Goal: Transaction & Acquisition: Purchase product/service

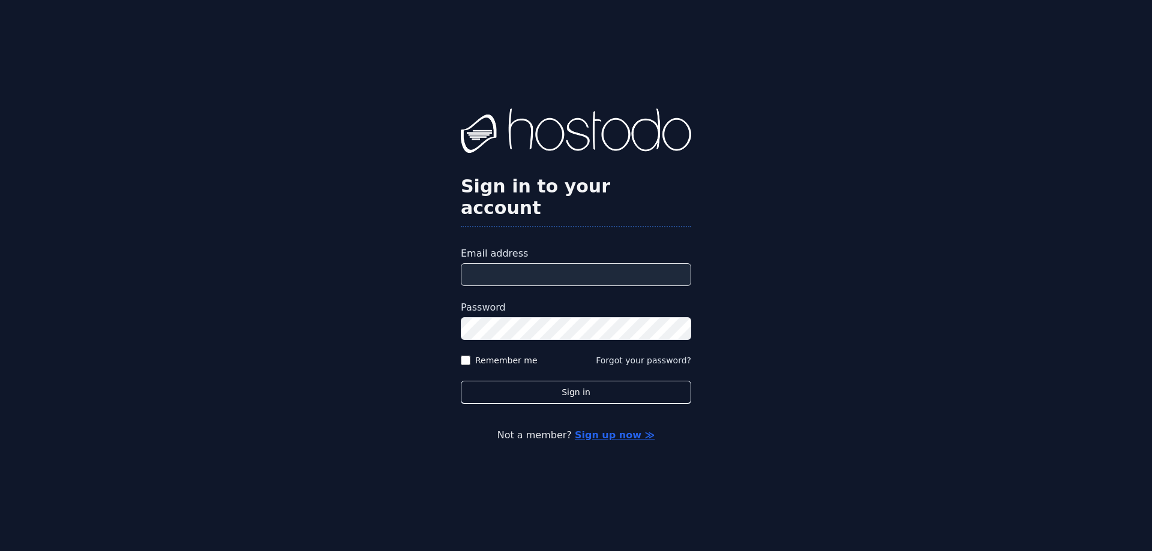
drag, startPoint x: 544, startPoint y: 263, endPoint x: 532, endPoint y: 275, distance: 17.0
click at [544, 263] on input "Email address" at bounding box center [576, 274] width 230 height 23
paste input "**********"
type input "**********"
click at [508, 358] on form "**********" at bounding box center [576, 326] width 230 height 158
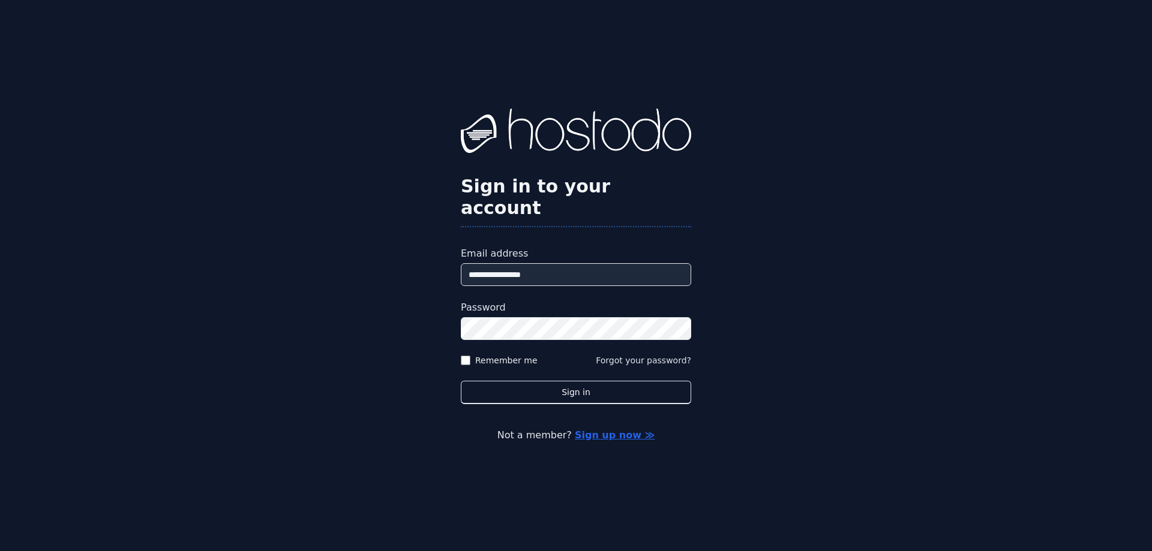
click at [512, 355] on label "Remember me" at bounding box center [506, 361] width 62 height 12
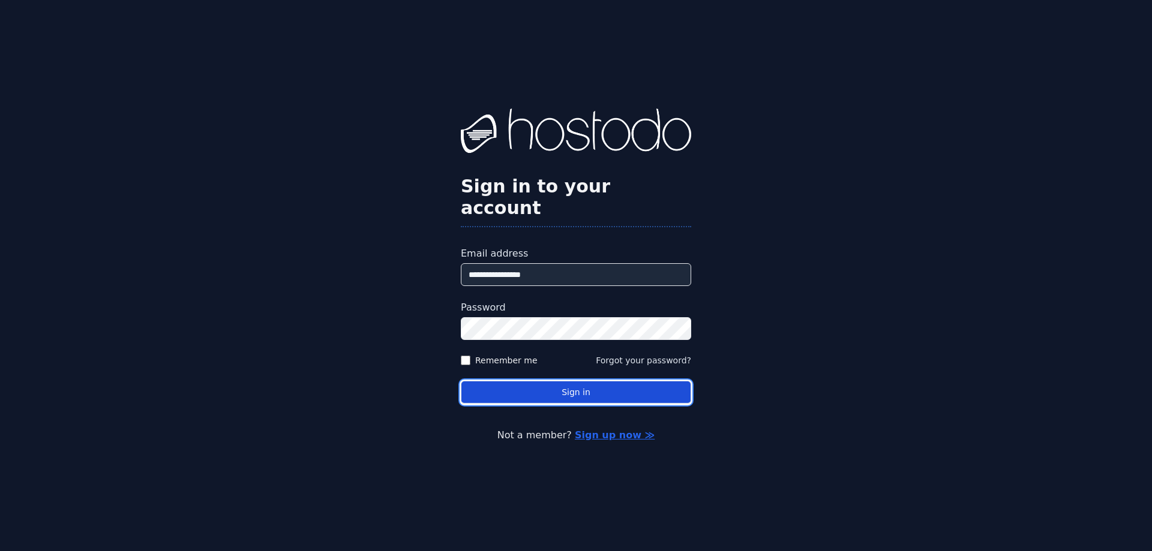
click at [518, 381] on button "Sign in" at bounding box center [576, 392] width 230 height 23
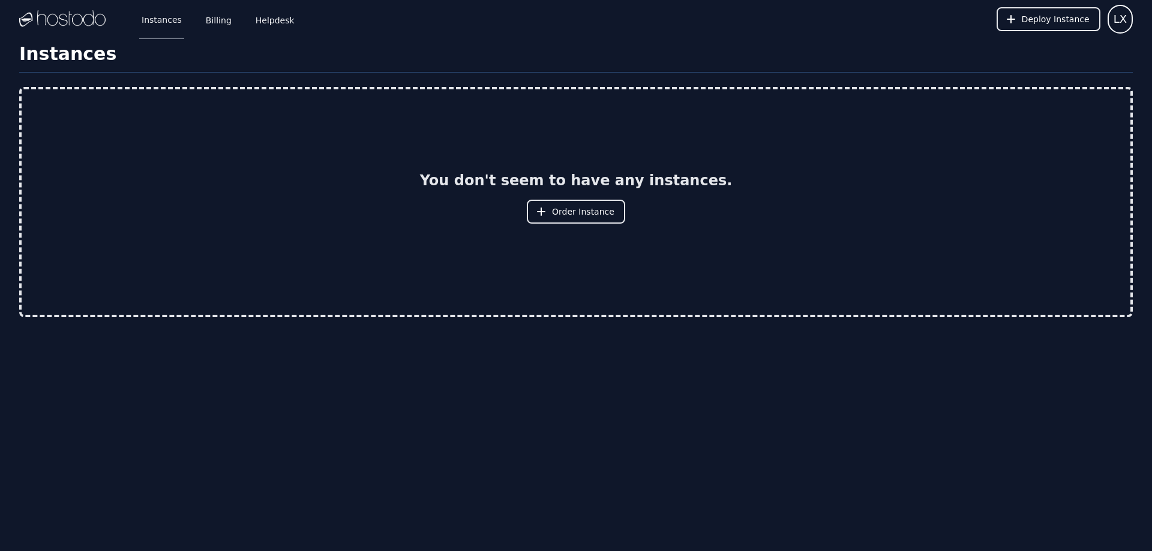
click at [754, 334] on div "Instances Billing Helpdesk Deploy Instance LX Instances SSH Keys Billing Helpde…" at bounding box center [576, 275] width 1152 height 551
click at [577, 207] on span "Order Instance" at bounding box center [583, 212] width 62 height 12
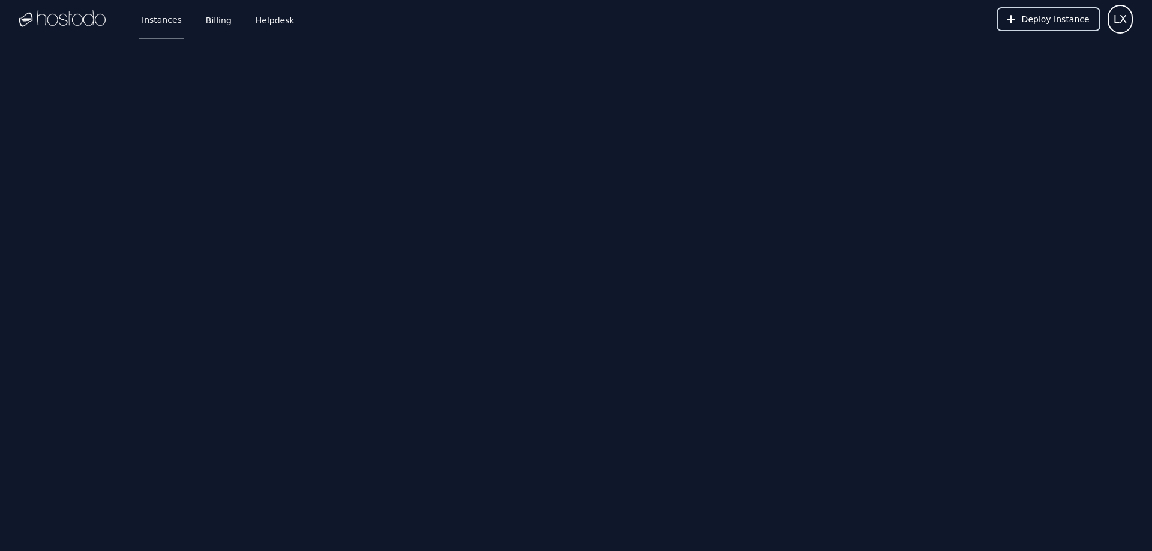
click at [1045, 15] on span "Deploy Instance" at bounding box center [1056, 19] width 68 height 12
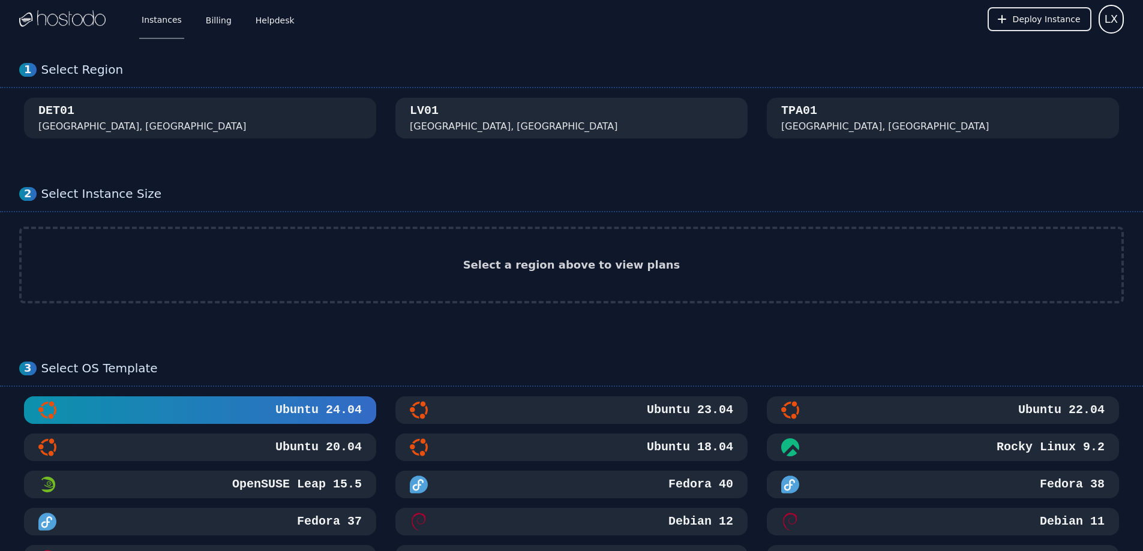
click at [455, 128] on div "Las Vegas, NV" at bounding box center [514, 126] width 208 height 14
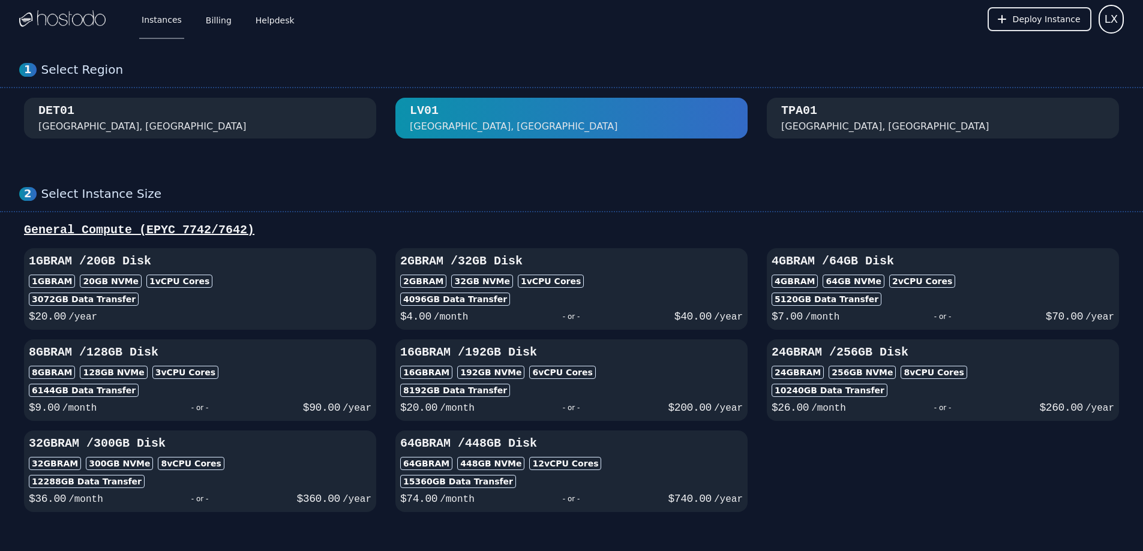
click at [253, 101] on button "DET01 Detroit, MI" at bounding box center [200, 118] width 352 height 41
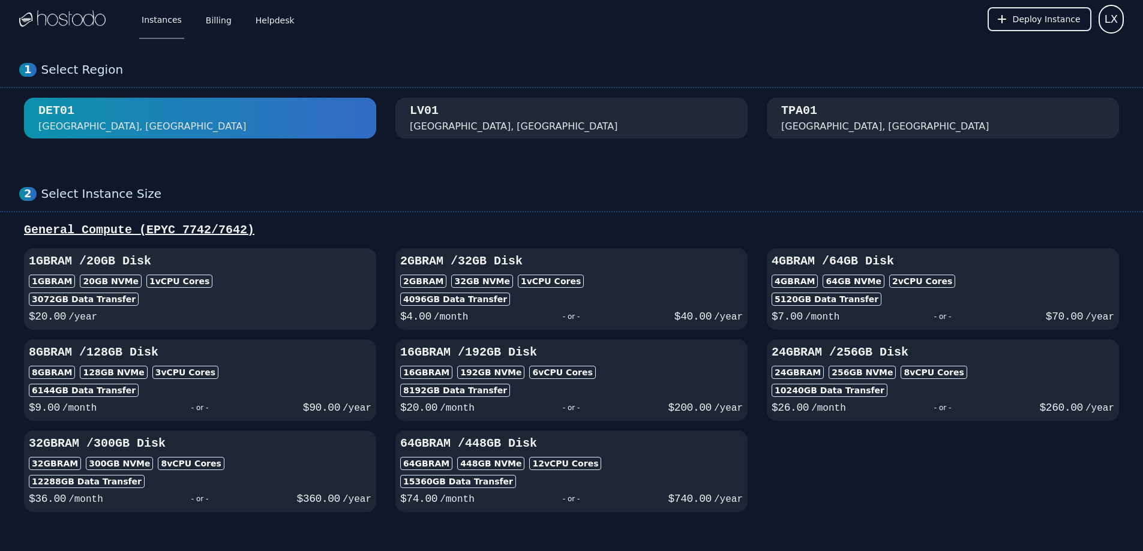
click at [199, 286] on div "1 vCPU Cores" at bounding box center [179, 281] width 66 height 13
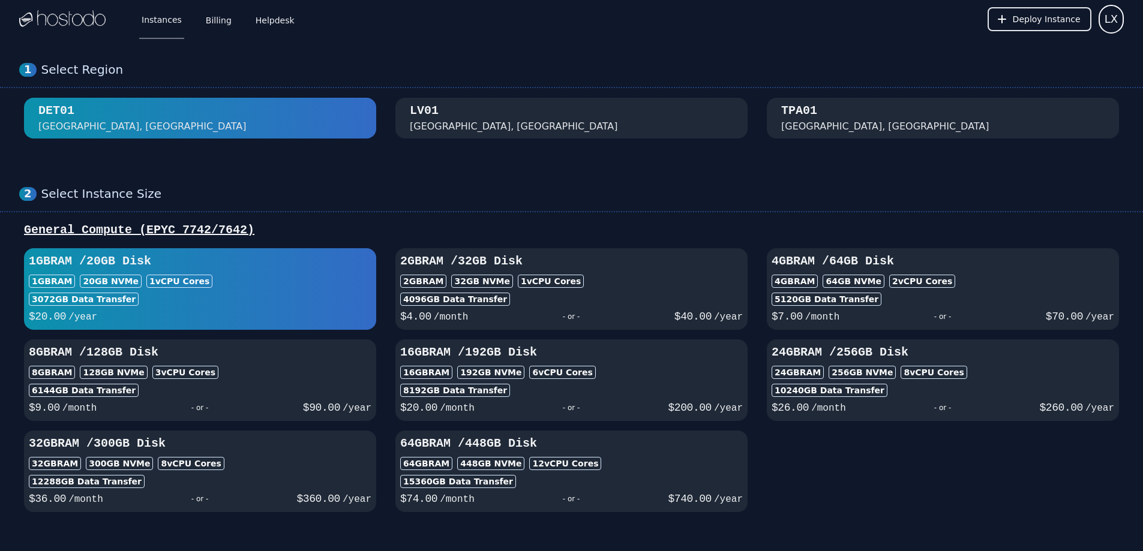
click at [818, 485] on div "1GB RAM / 20 GB Disk 1GB RAM 20 GB NVMe 1 vCPU Cores 3072 GB Data Transfer $ 20…" at bounding box center [571, 380] width 1105 height 264
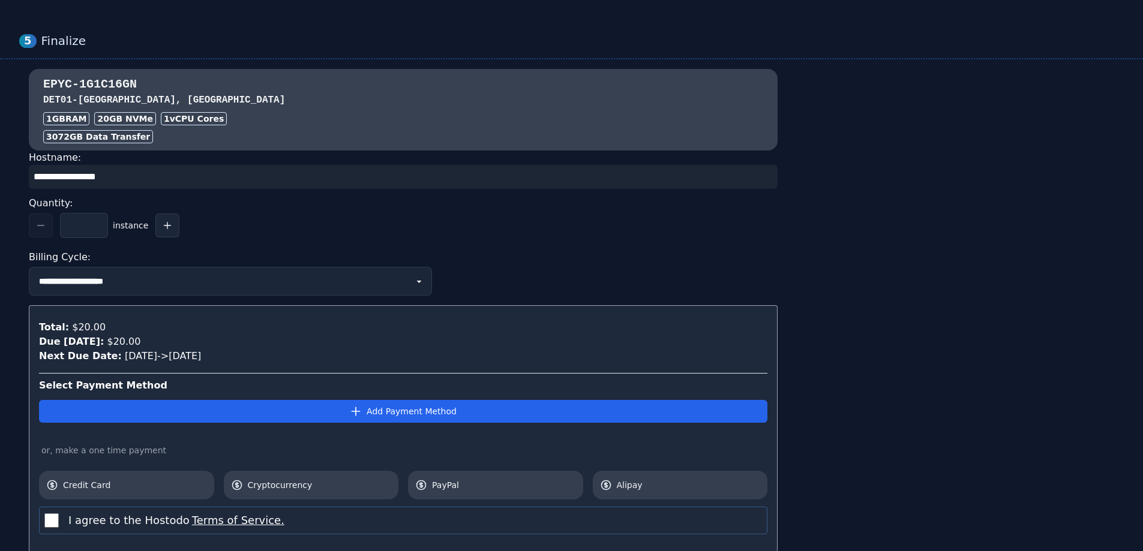
scroll to position [1042, 0]
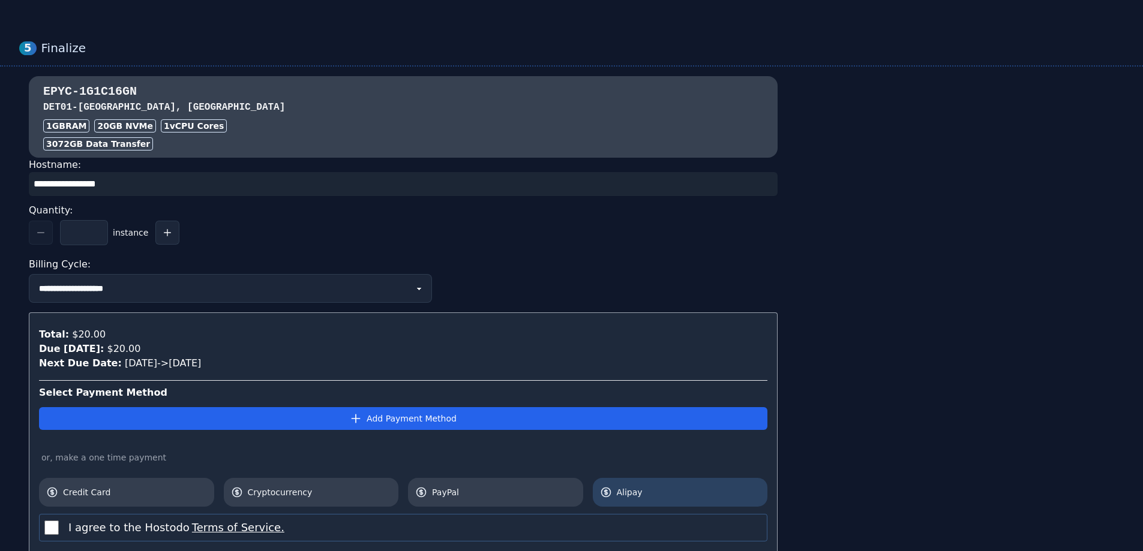
click at [662, 500] on link "Alipay" at bounding box center [680, 492] width 175 height 29
click at [915, 382] on div "**********" at bounding box center [571, 333] width 1105 height 514
click at [500, 245] on div "**********" at bounding box center [403, 374] width 749 height 432
click at [401, 240] on div "* instance" at bounding box center [403, 232] width 749 height 25
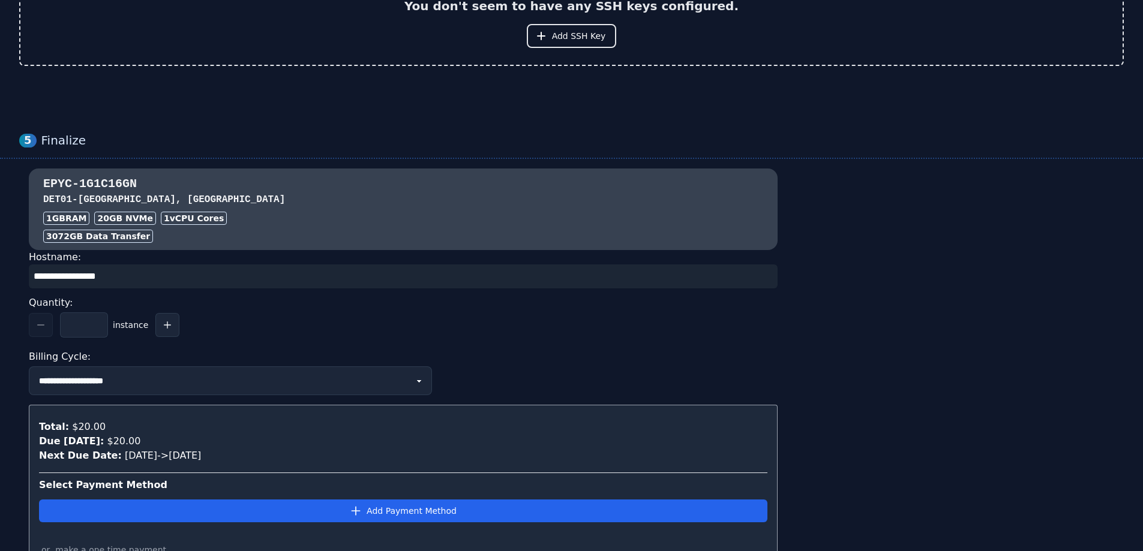
scroll to position [1162, 0]
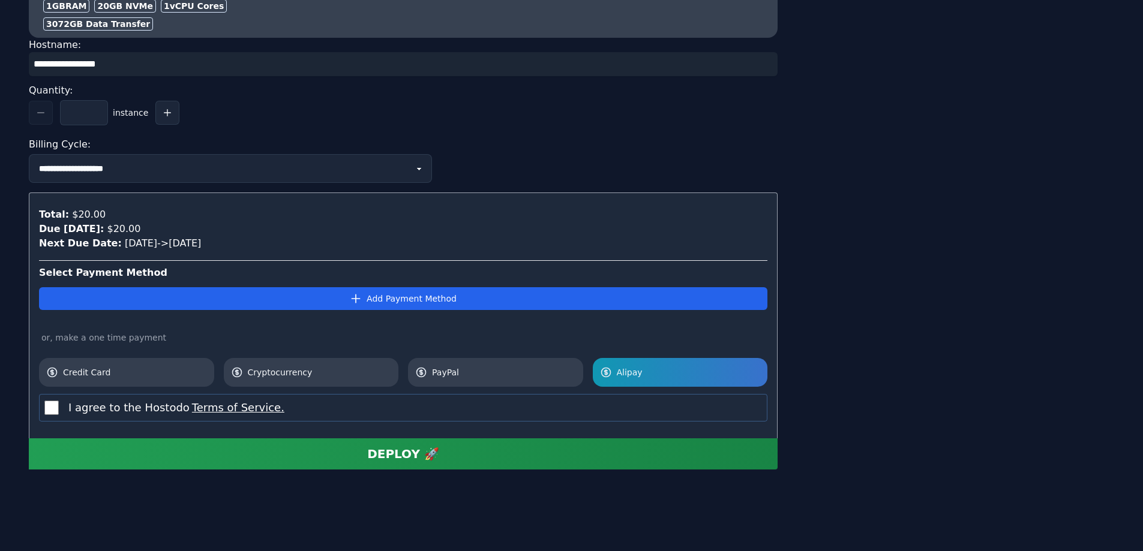
click at [396, 461] on div "DEPLOY 🚀" at bounding box center [403, 454] width 72 height 17
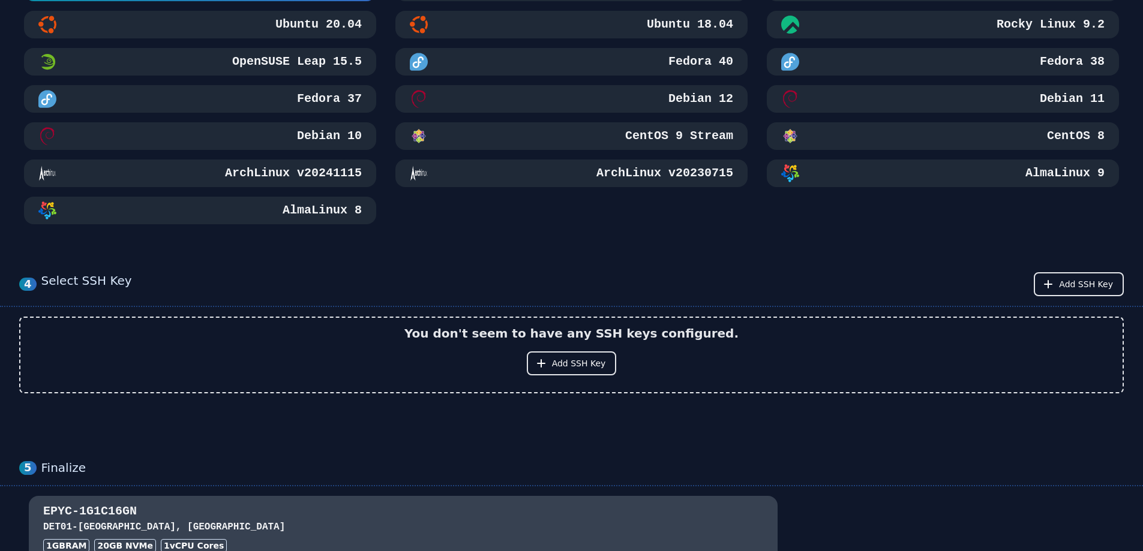
scroll to position [621, 0]
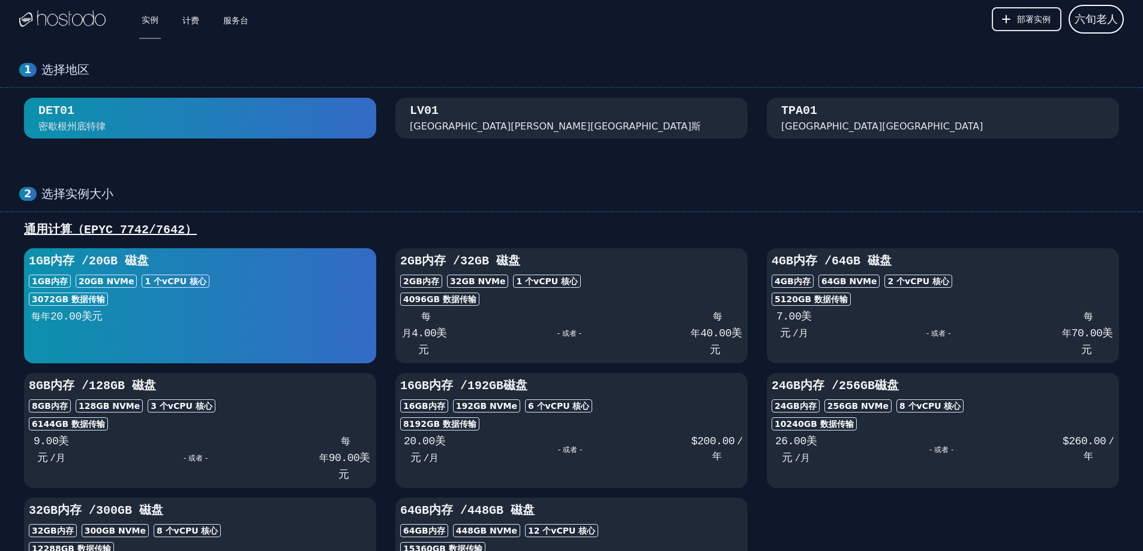
click at [647, 214] on div "2 选择实例大小 通用计算（EPYC 7742/7642） 1GB 内存 / 20 GB 磁盘 1GB 内存 20 GB NVMe 1 个 vCPU 核心 3…" at bounding box center [571, 392] width 1143 height 458
click at [826, 124] on font "佛罗里达州坦帕市" at bounding box center [882, 126] width 202 height 11
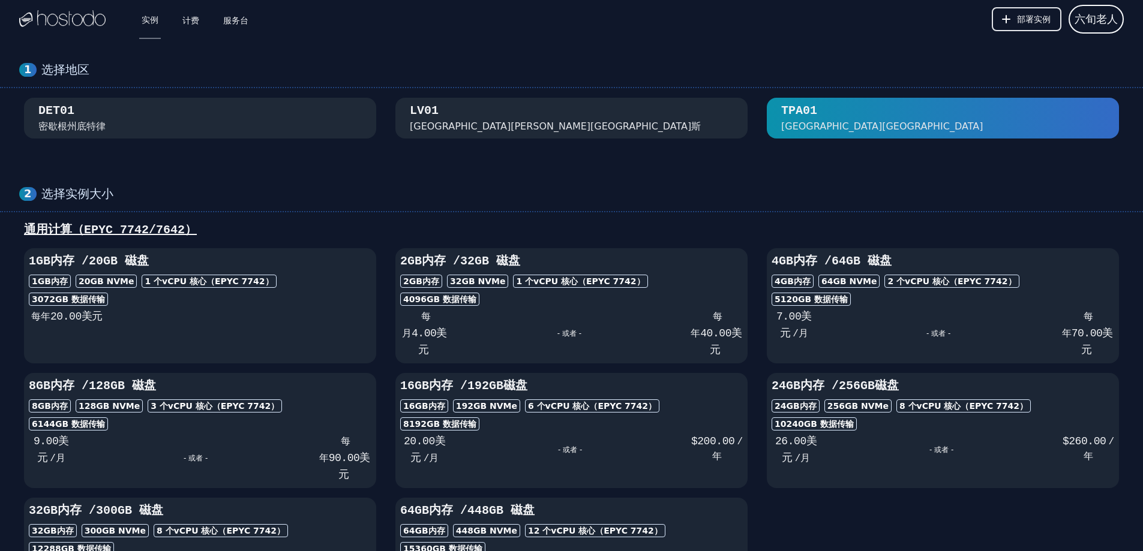
click at [518, 176] on div "2 选择实例大小 通用计算（EPYC 7742/7642） 1GB 内存 / 20 GB 磁盘 1GB 内存 20 GB NVMe 1 个 vCPU 核心 （…" at bounding box center [571, 392] width 1143 height 458
click at [211, 299] on div "3072 GB 数据传输" at bounding box center [200, 299] width 343 height 13
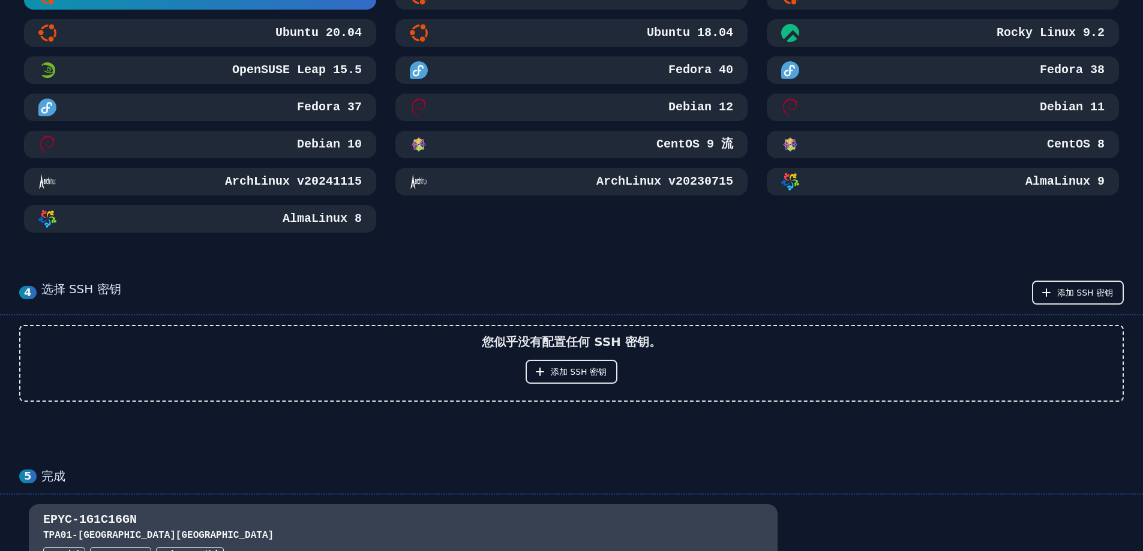
scroll to position [540, 0]
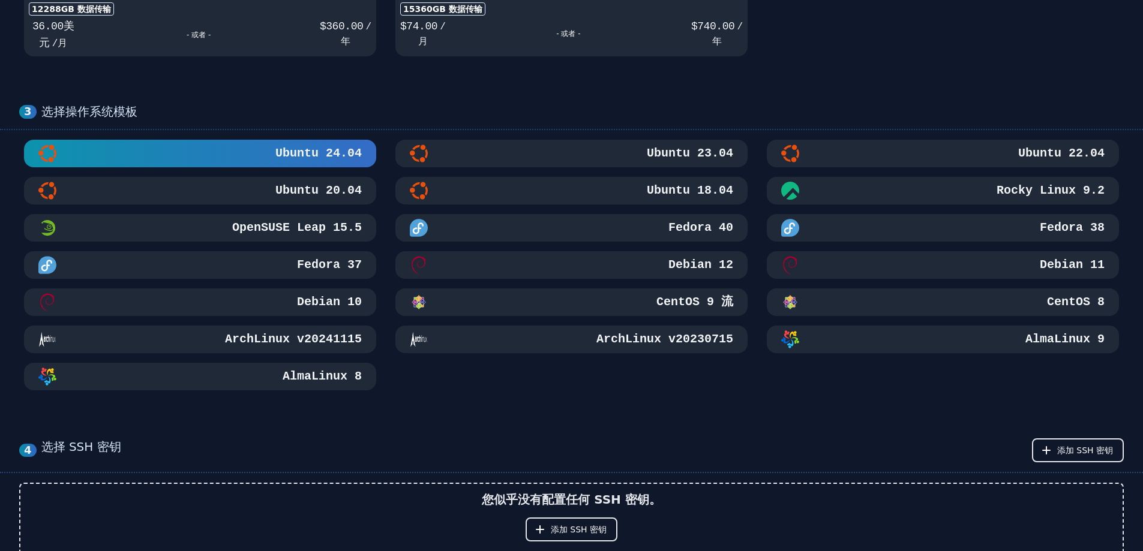
click at [297, 163] on button "Ubuntu 24.04" at bounding box center [200, 154] width 352 height 28
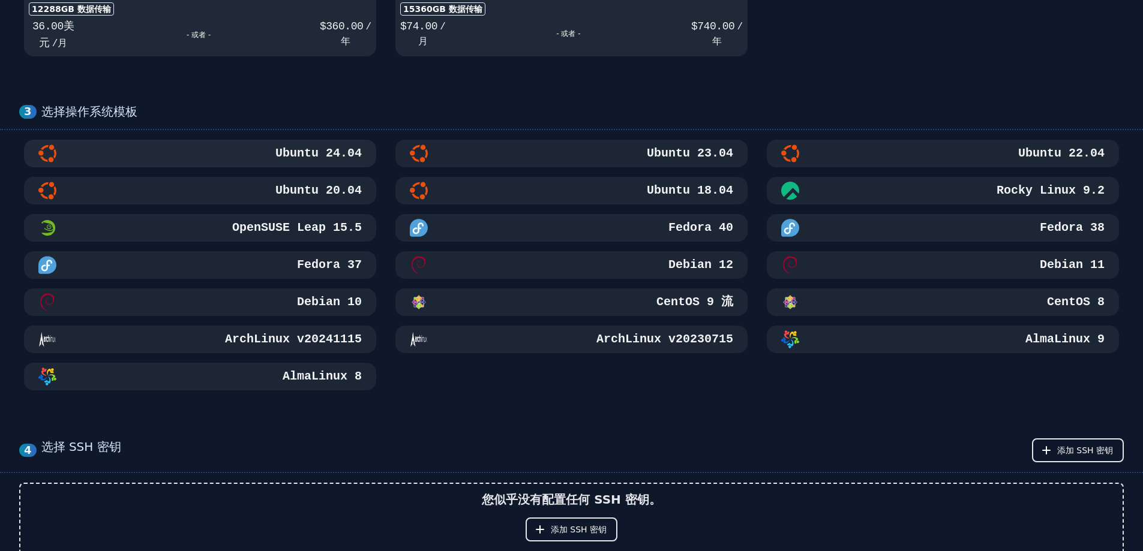
click at [303, 154] on font "Ubuntu 24.04" at bounding box center [318, 153] width 86 height 14
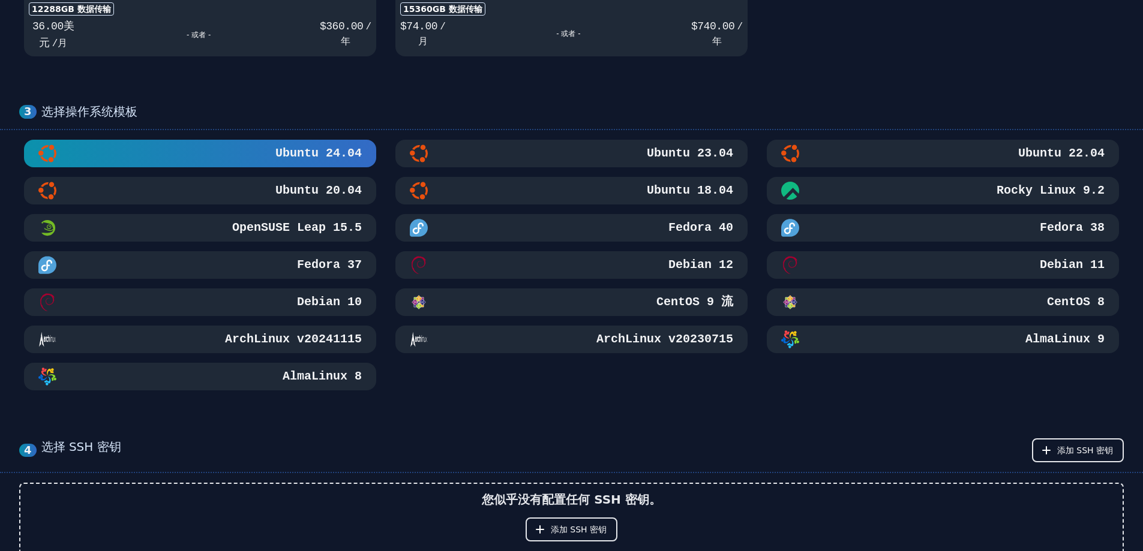
click at [826, 149] on div "Ubuntu 22.04" at bounding box center [942, 154] width 323 height 18
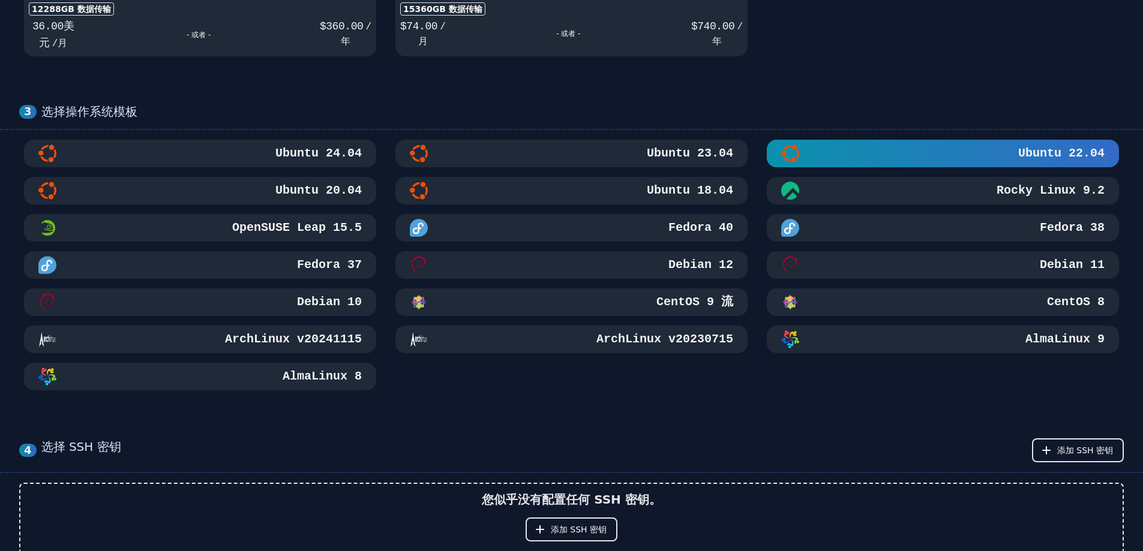
click at [706, 109] on div "选择操作系统模板" at bounding box center [582, 111] width 1082 height 15
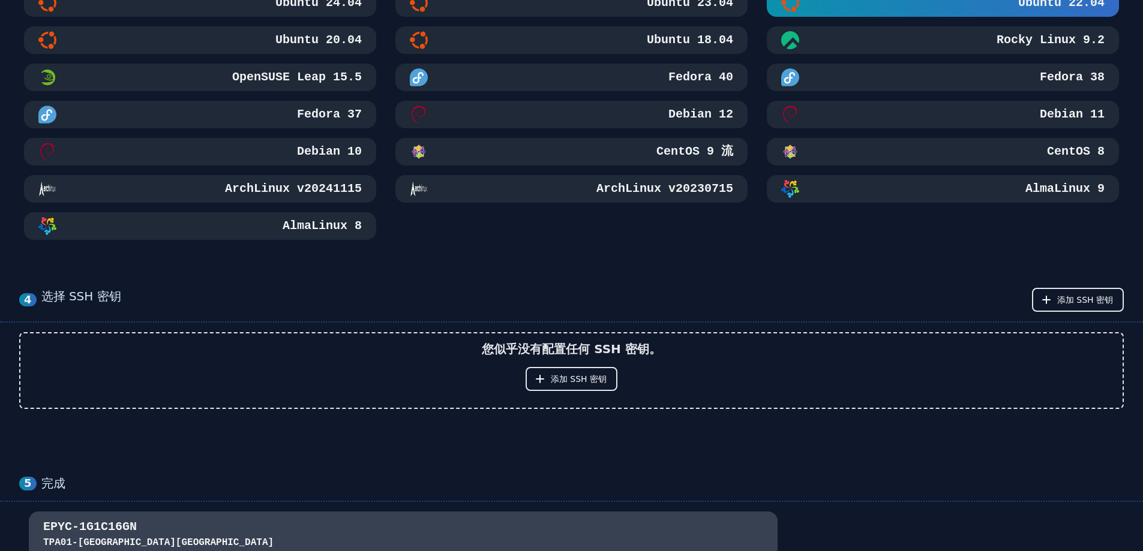
scroll to position [960, 0]
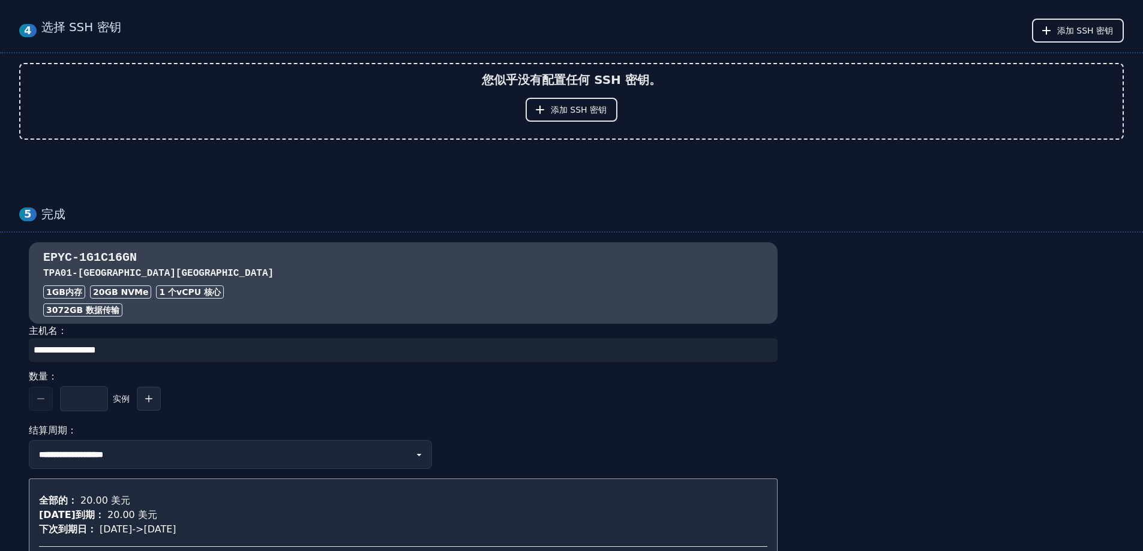
click at [142, 346] on input "input" at bounding box center [403, 350] width 749 height 24
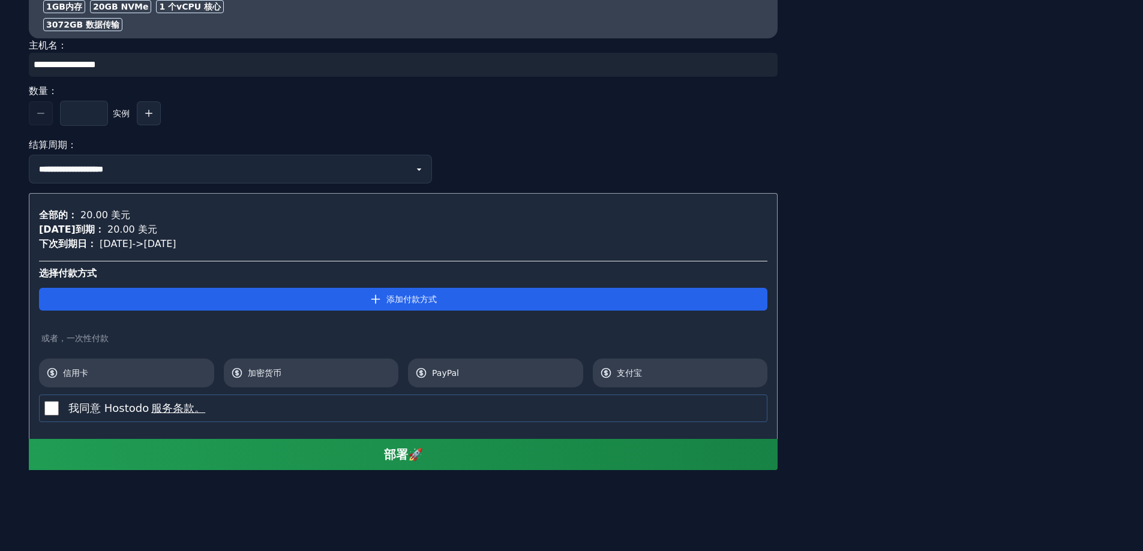
scroll to position [1246, 0]
click at [823, 177] on div "**********" at bounding box center [571, 213] width 1105 height 514
click at [430, 516] on div "**********" at bounding box center [571, 224] width 1143 height 655
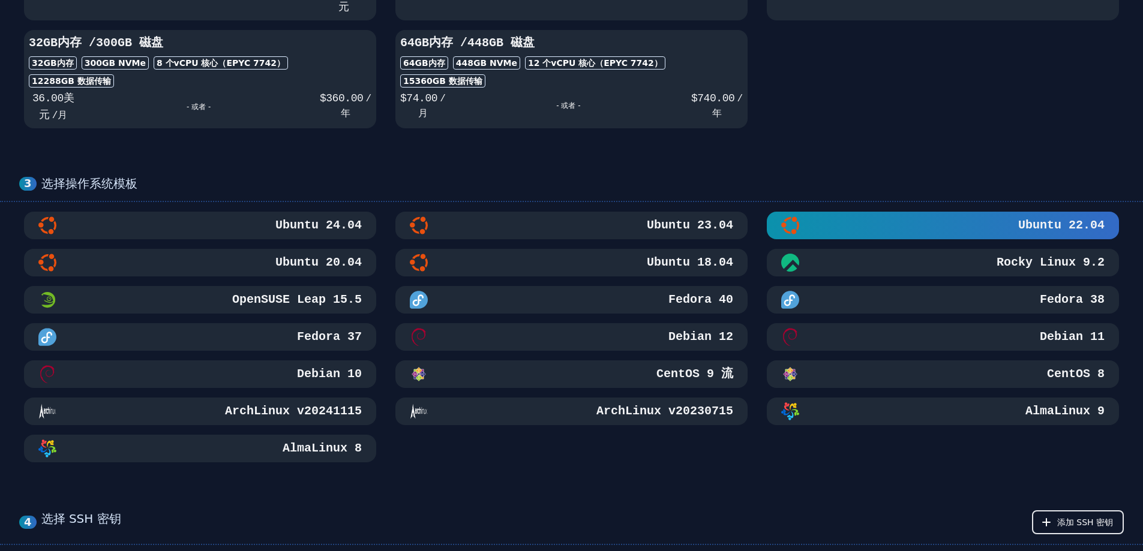
scroll to position [466, 0]
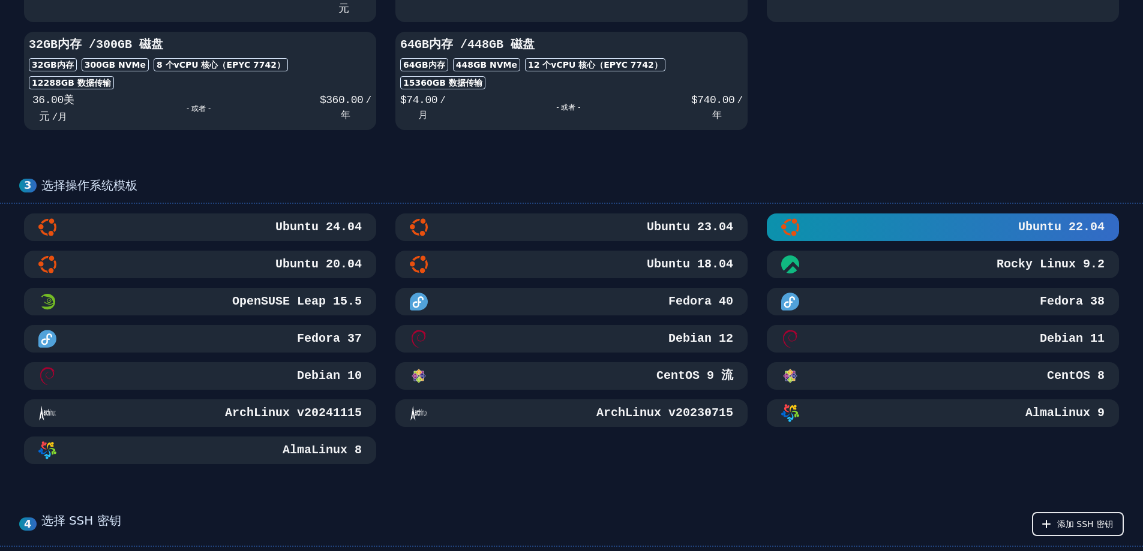
click at [545, 377] on div "CentOS 9 流" at bounding box center [571, 376] width 323 height 18
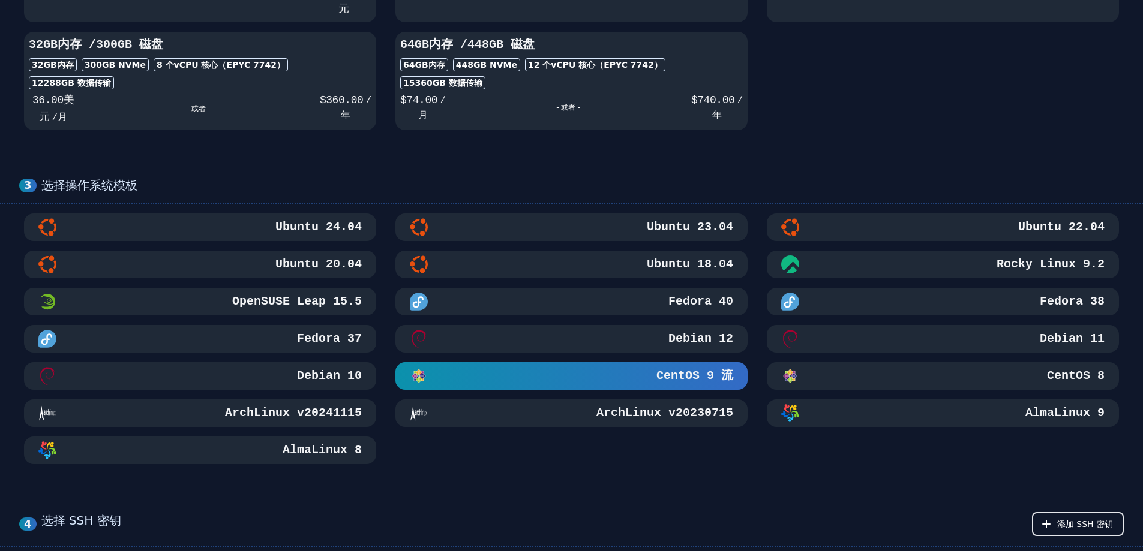
click at [840, 226] on div "Ubuntu 22.04" at bounding box center [942, 227] width 323 height 18
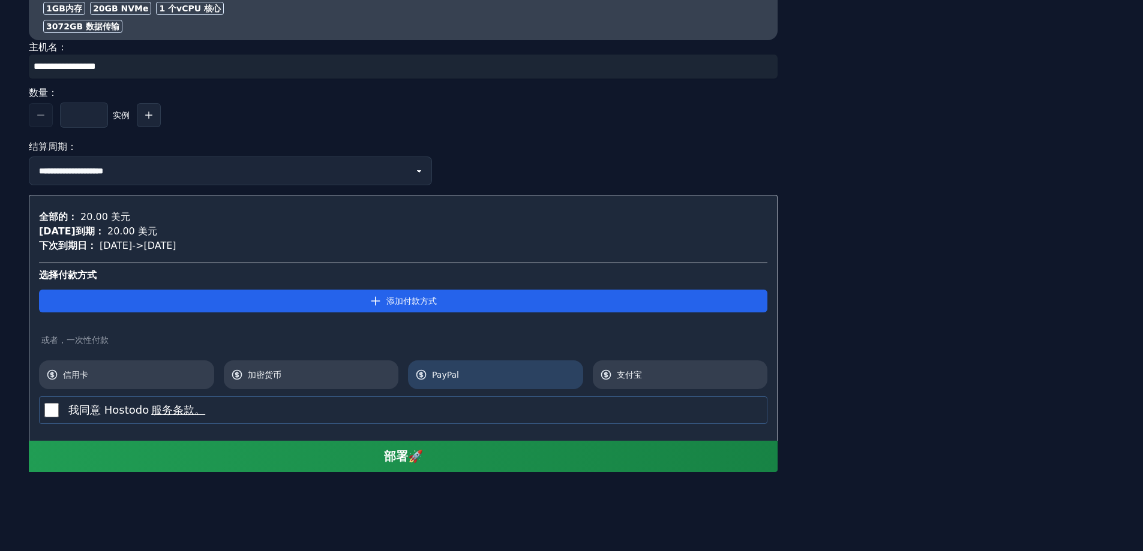
scroll to position [1246, 0]
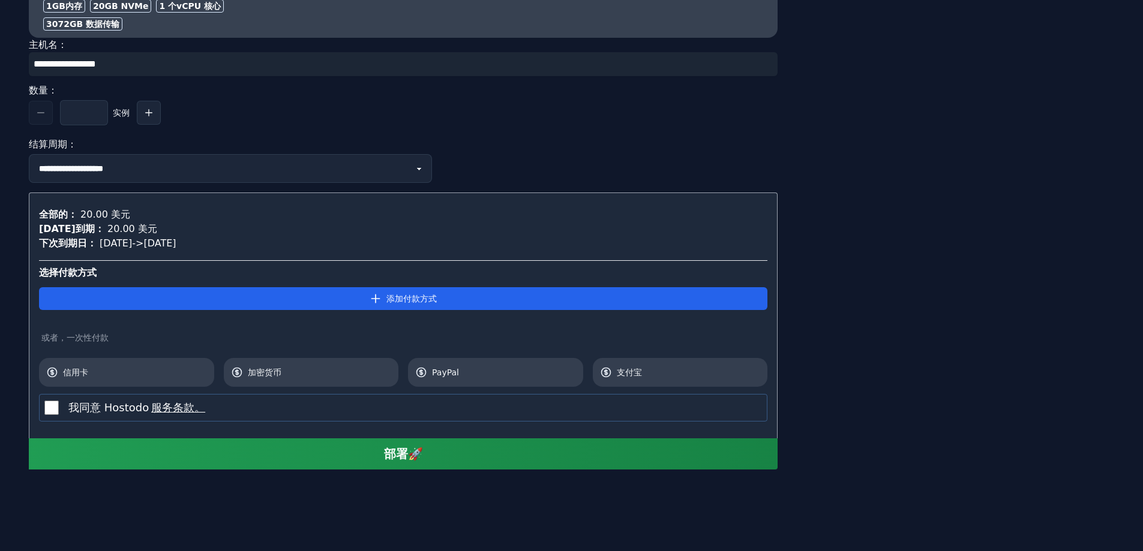
click at [574, 537] on div "**********" at bounding box center [571, 224] width 1143 height 655
drag, startPoint x: 1114, startPoint y: 278, endPoint x: 1096, endPoint y: 283, distance: 17.9
click at [1115, 278] on div "**********" at bounding box center [571, 213] width 1105 height 514
click at [632, 376] on font "支付宝" at bounding box center [629, 373] width 25 height 10
click at [355, 264] on div "选择付款方式 添加付款方式 或者，一次性付款 信用卡 加密货币 PayPal 支付宝" at bounding box center [403, 323] width 728 height 127
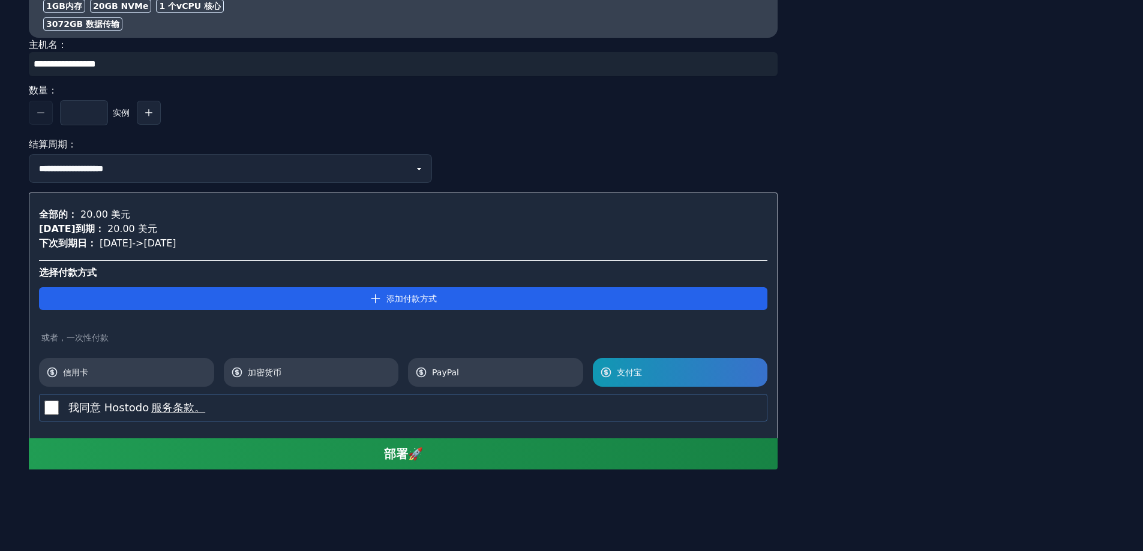
click at [156, 235] on div "今天到期： 20.00 美元" at bounding box center [403, 229] width 728 height 14
click at [132, 236] on font "2025年10月8日" at bounding box center [116, 243] width 32 height 14
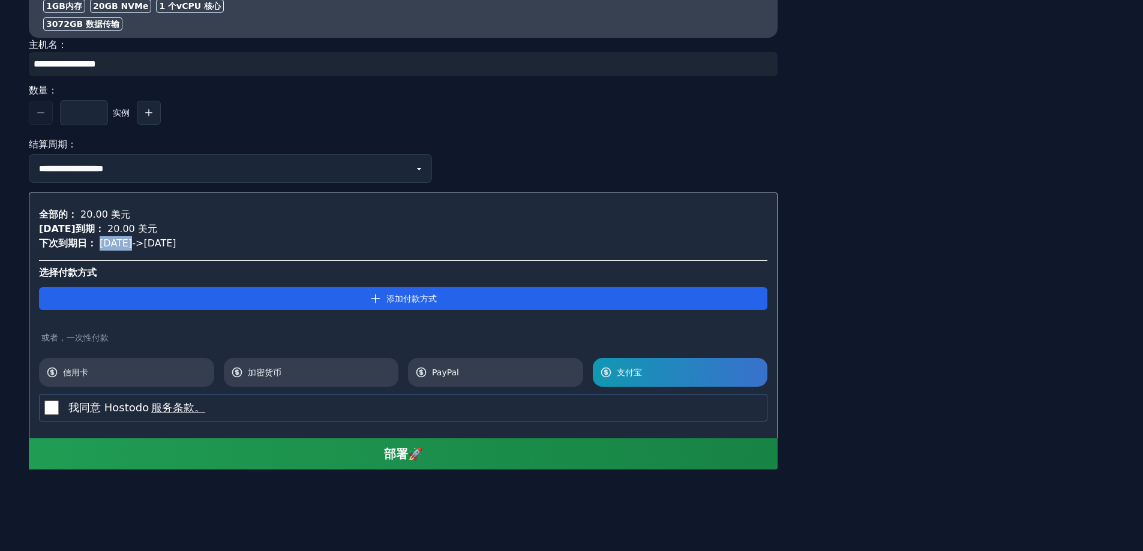
click at [132, 238] on font "2025年10月8日" at bounding box center [116, 243] width 32 height 14
click at [132, 238] on font "2025年10月8日" at bounding box center [116, 243] width 32 height 11
click at [176, 244] on font "2026年10月8日" at bounding box center [159, 243] width 32 height 11
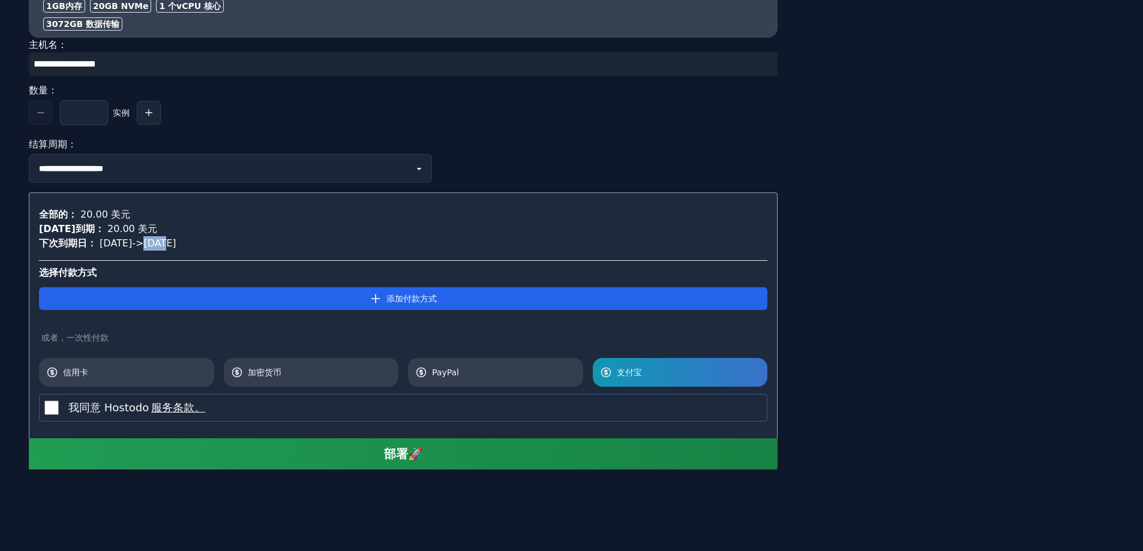
click at [176, 244] on font "2026年10月8日" at bounding box center [159, 243] width 32 height 11
drag, startPoint x: 185, startPoint y: 244, endPoint x: 263, endPoint y: 250, distance: 78.2
click at [263, 250] on div "下次到期日： 2025年10月8日 -> 2026年10月8日" at bounding box center [403, 243] width 728 height 14
click at [176, 240] on font "2026年10月8日" at bounding box center [159, 243] width 32 height 11
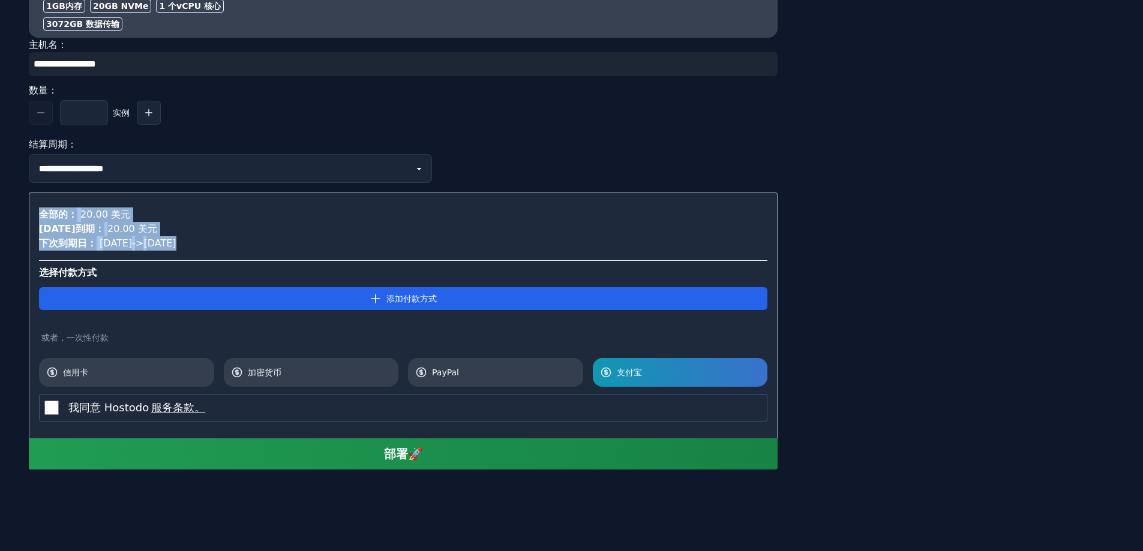
drag, startPoint x: 244, startPoint y: 240, endPoint x: 19, endPoint y: 212, distance: 226.7
click at [19, 212] on div "**********" at bounding box center [571, 213] width 1143 height 514
click at [229, 181] on select "**********" at bounding box center [230, 168] width 403 height 29
click at [233, 178] on select "**********" at bounding box center [230, 168] width 403 height 29
click at [846, 380] on div "**********" at bounding box center [571, 213] width 1105 height 514
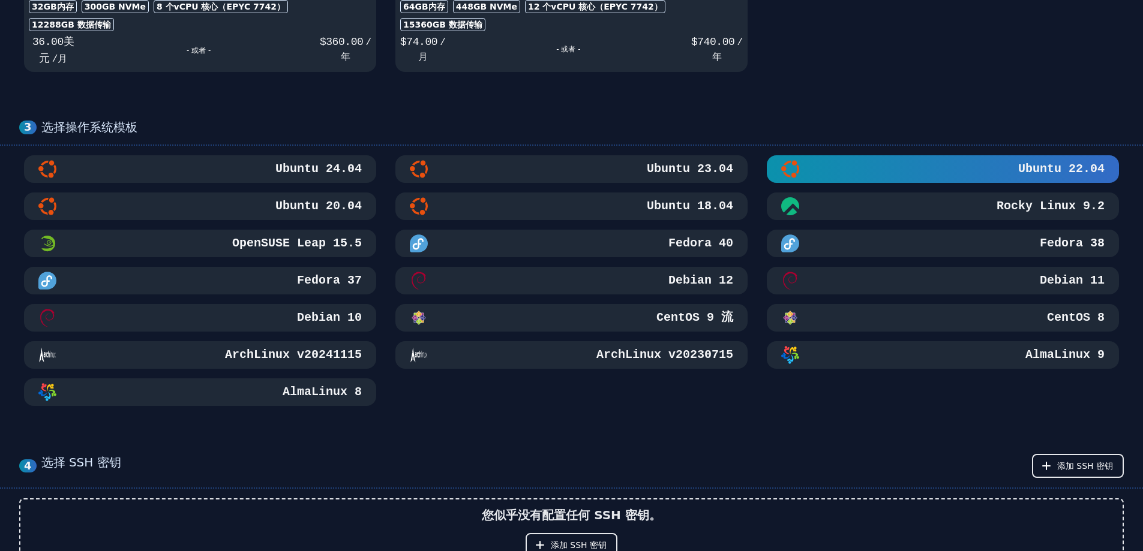
scroll to position [466, 0]
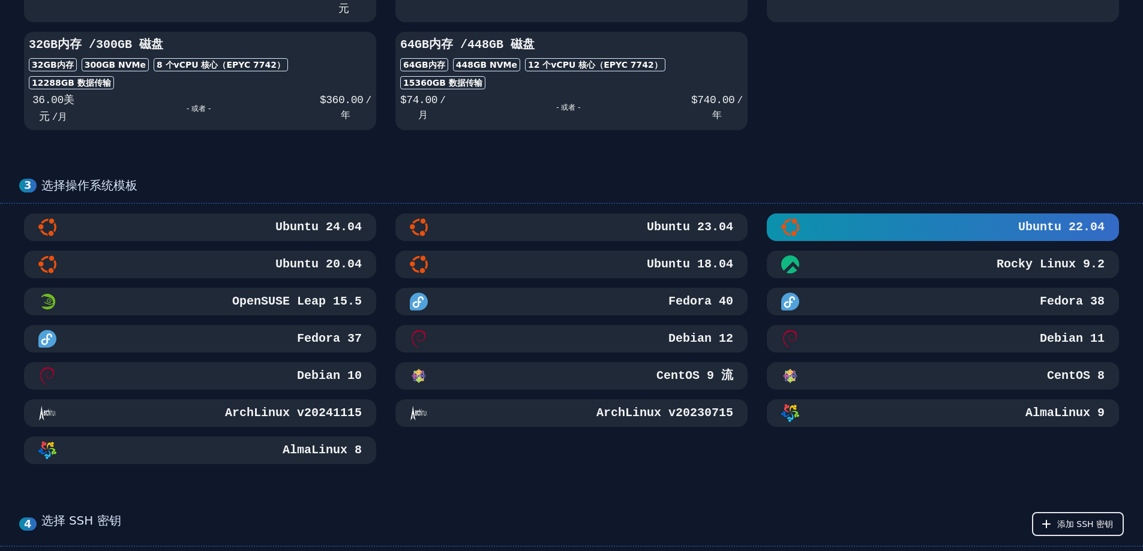
click at [926, 163] on div "3 选择操作系统模板 Ubuntu 24.04 Ubuntu 23.04 Ubuntu 22.04 Ubuntu 20.04 Ubuntu 18.04 Roc…" at bounding box center [571, 321] width 1143 height 334
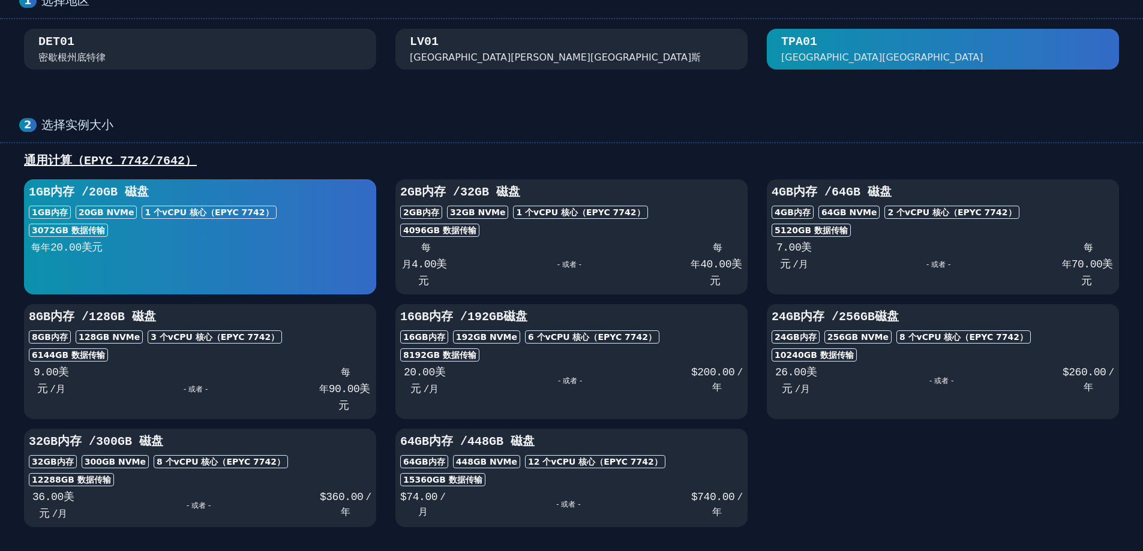
scroll to position [0, 0]
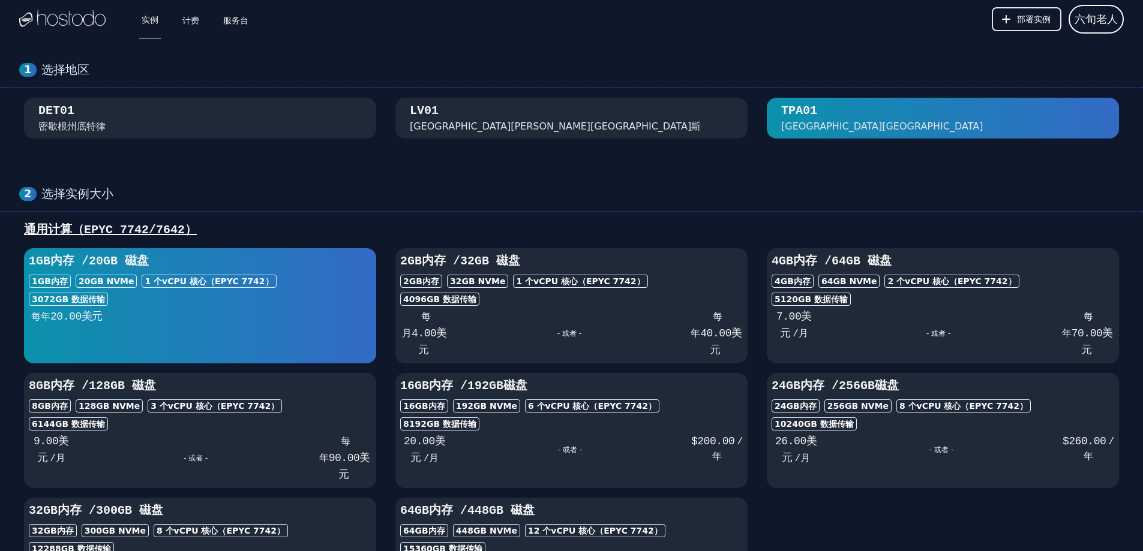
click at [747, 46] on div "1 选择地区 DET01 密歇根州底特律 LV01 内华达州拉斯维加斯 TPA01 佛罗里达州坦帕市" at bounding box center [571, 100] width 1143 height 124
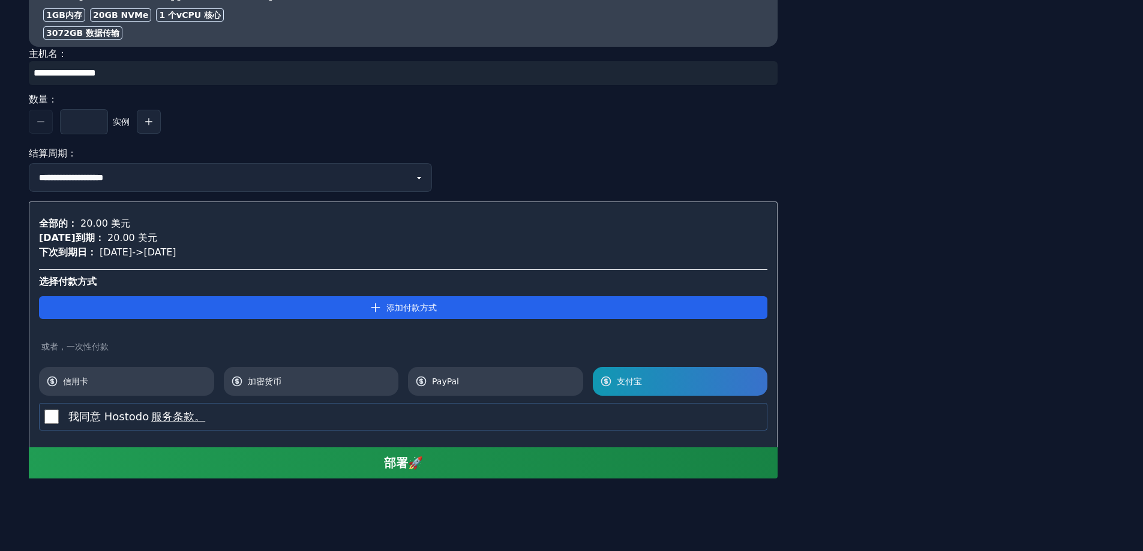
scroll to position [1246, 0]
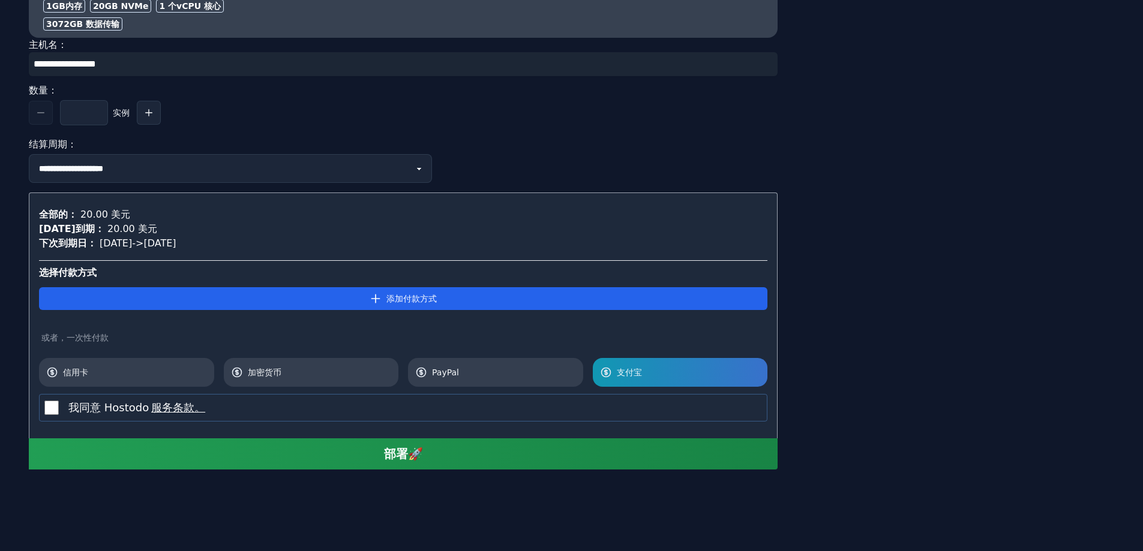
click at [355, 454] on button "部署🚀" at bounding box center [403, 454] width 749 height 31
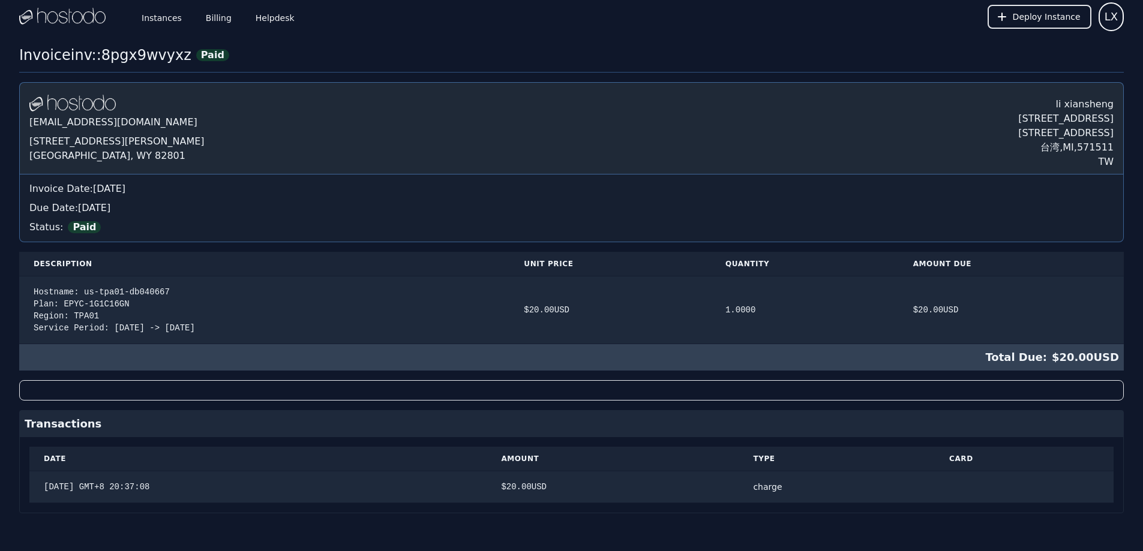
scroll to position [3, 0]
click at [869, 500] on td "charge" at bounding box center [837, 487] width 196 height 32
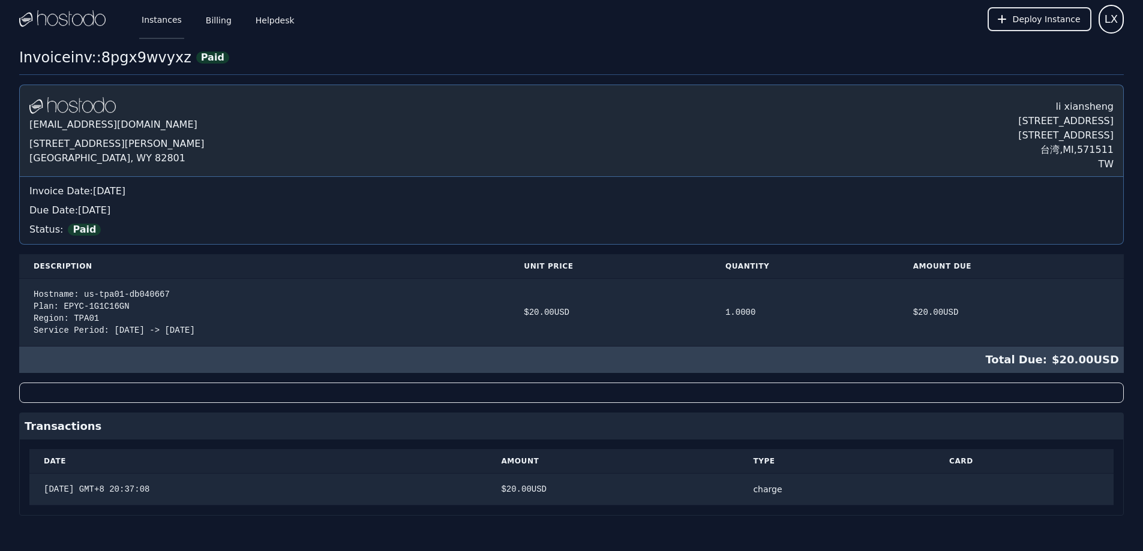
click at [173, 19] on link "Instances" at bounding box center [161, 19] width 45 height 40
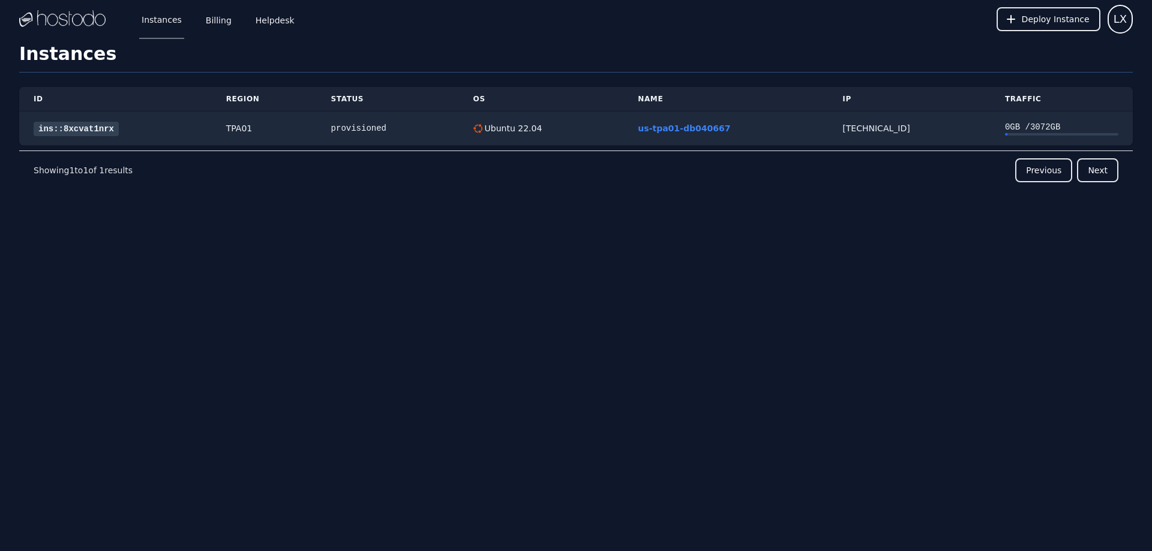
click at [1003, 248] on div "Instances Billing Helpdesk Deploy Instance LX Instances SSH Keys Billing Helpde…" at bounding box center [576, 275] width 1152 height 551
click at [100, 126] on link "ins::8xcvat1nrx" at bounding box center [76, 129] width 85 height 14
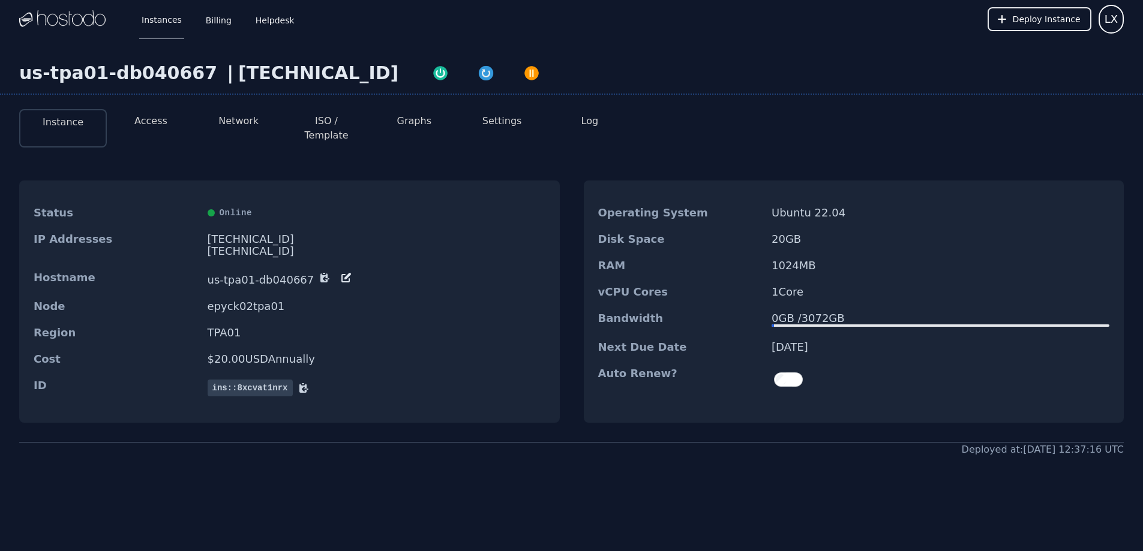
click at [787, 260] on dd "1024 MB" at bounding box center [941, 266] width 338 height 12
click at [228, 233] on div "[TECHNICAL_ID]" at bounding box center [377, 239] width 338 height 12
copy div "[TECHNICAL_ID]"
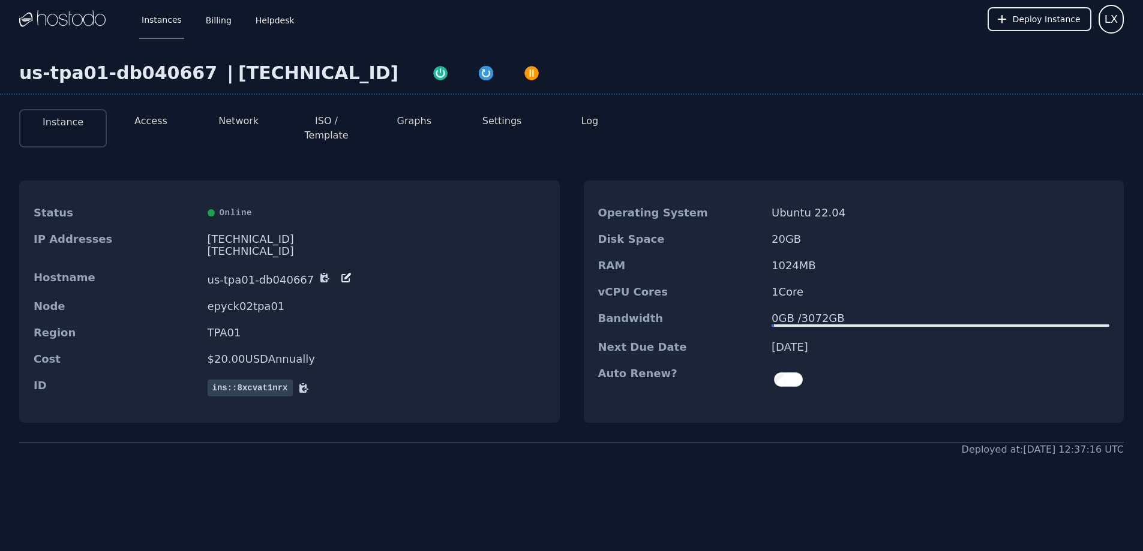
click at [404, 500] on div "us-tpa01-db040667 | [TECHNICAL_ID] Instance Access Network ISO / Template Graph…" at bounding box center [571, 307] width 1143 height 539
click at [153, 122] on button "Access" at bounding box center [150, 121] width 33 height 14
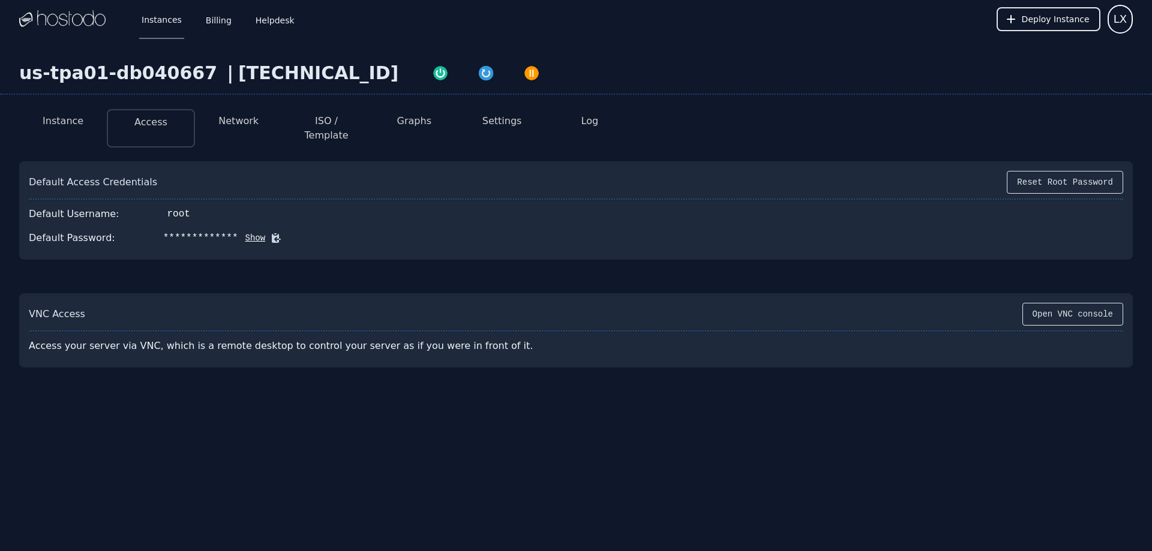
click at [239, 233] on div "**********" at bounding box center [576, 238] width 1094 height 24
click at [241, 232] on button "Show" at bounding box center [252, 238] width 28 height 12
click at [929, 398] on div "us-tpa01-db040667 | [TECHNICAL_ID] Instance Access Network ISO / Template Graph…" at bounding box center [576, 262] width 1152 height 449
click at [289, 234] on icon at bounding box center [293, 238] width 9 height 9
click at [316, 117] on button "ISO / Template" at bounding box center [326, 128] width 68 height 29
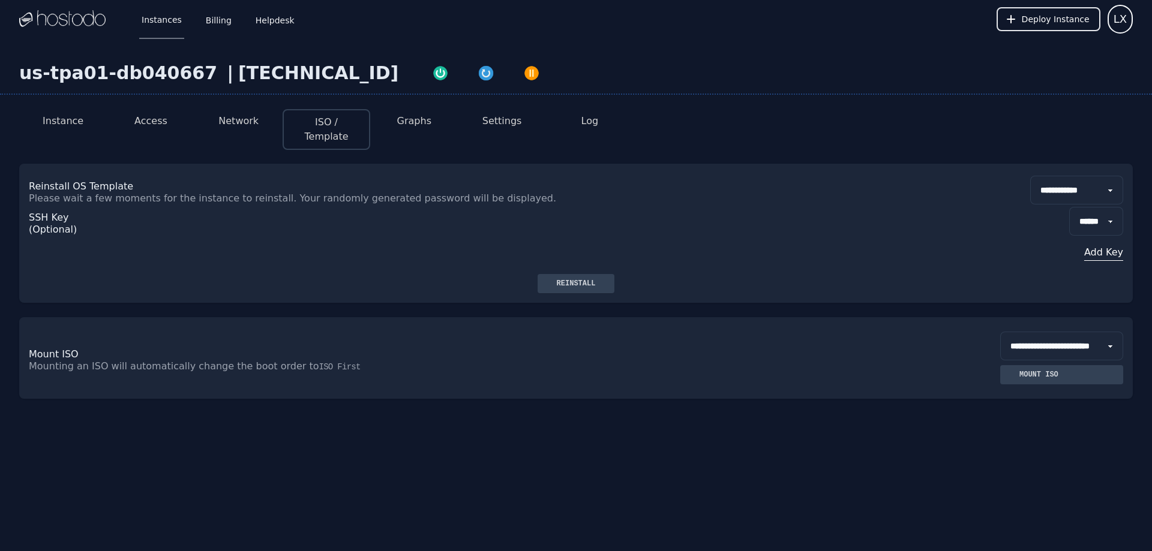
click at [232, 119] on button "Network" at bounding box center [238, 121] width 40 height 14
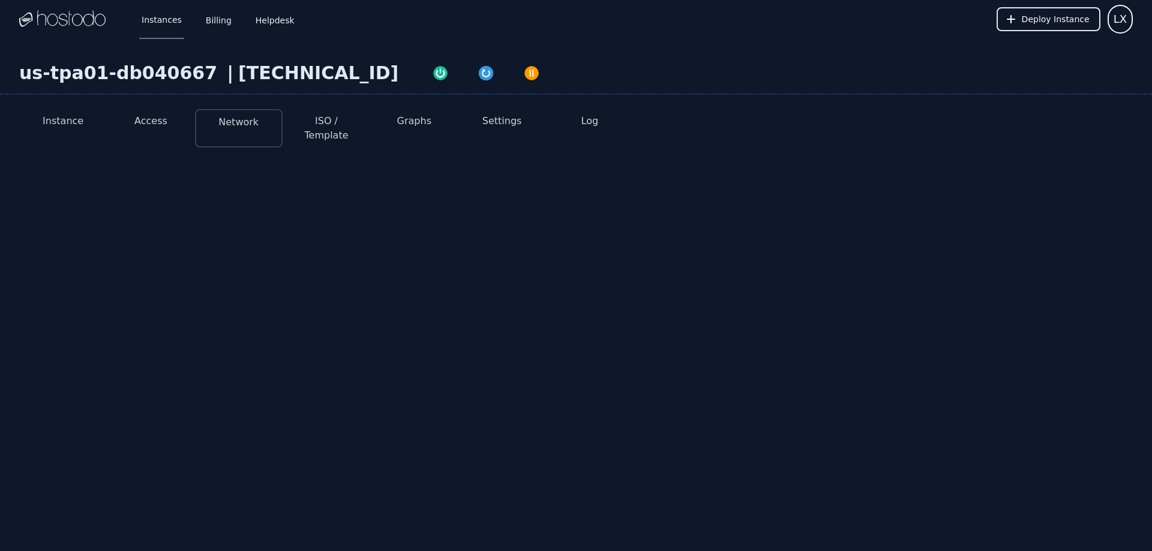
click at [151, 119] on button "Access" at bounding box center [150, 121] width 33 height 14
